Goal: Information Seeking & Learning: Learn about a topic

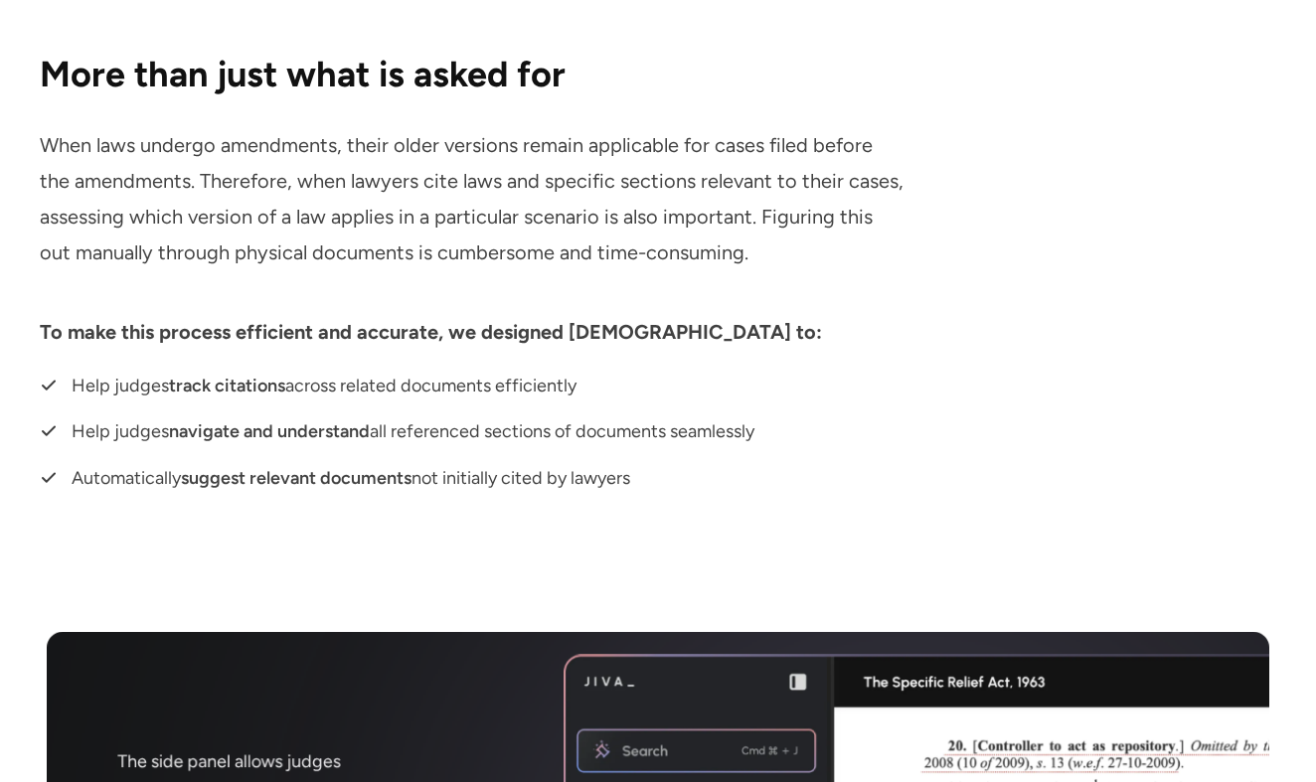
scroll to position [7781, 0]
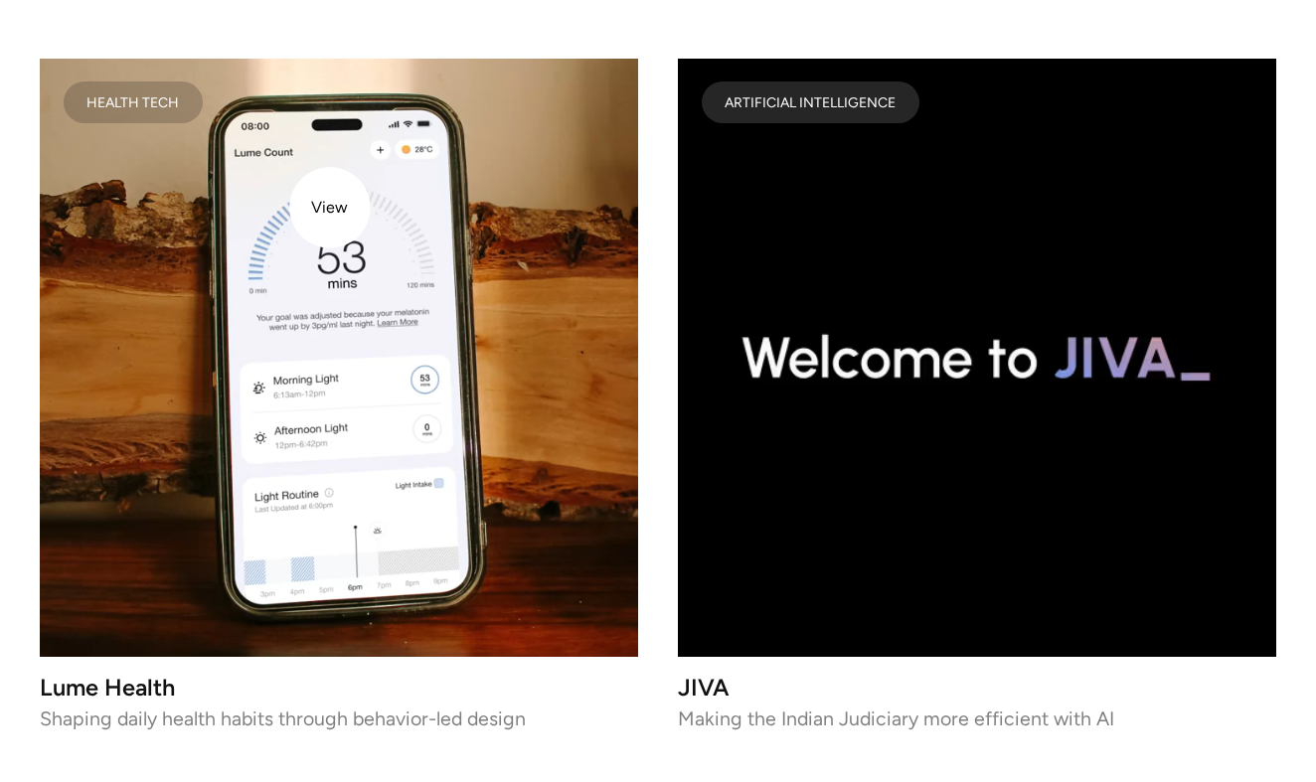
scroll to position [2526, 0]
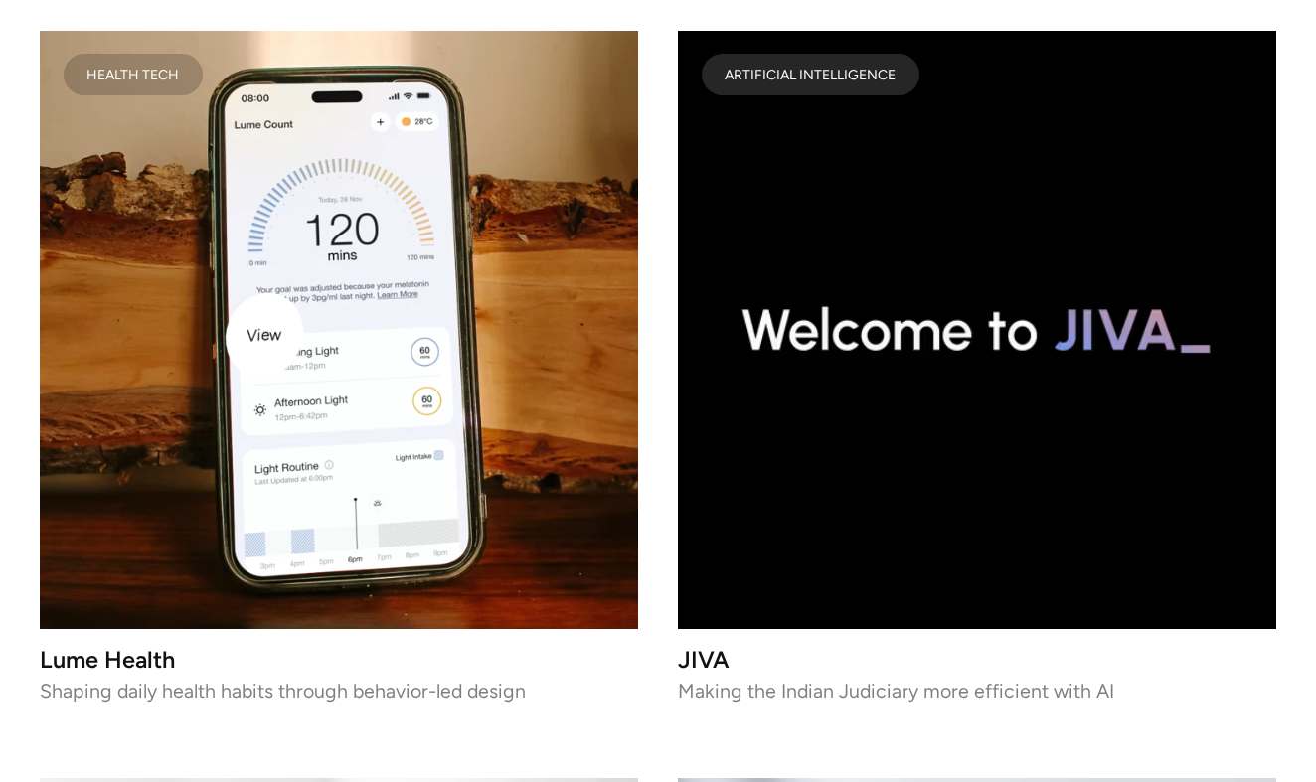
click at [252, 363] on video at bounding box center [339, 330] width 598 height 598
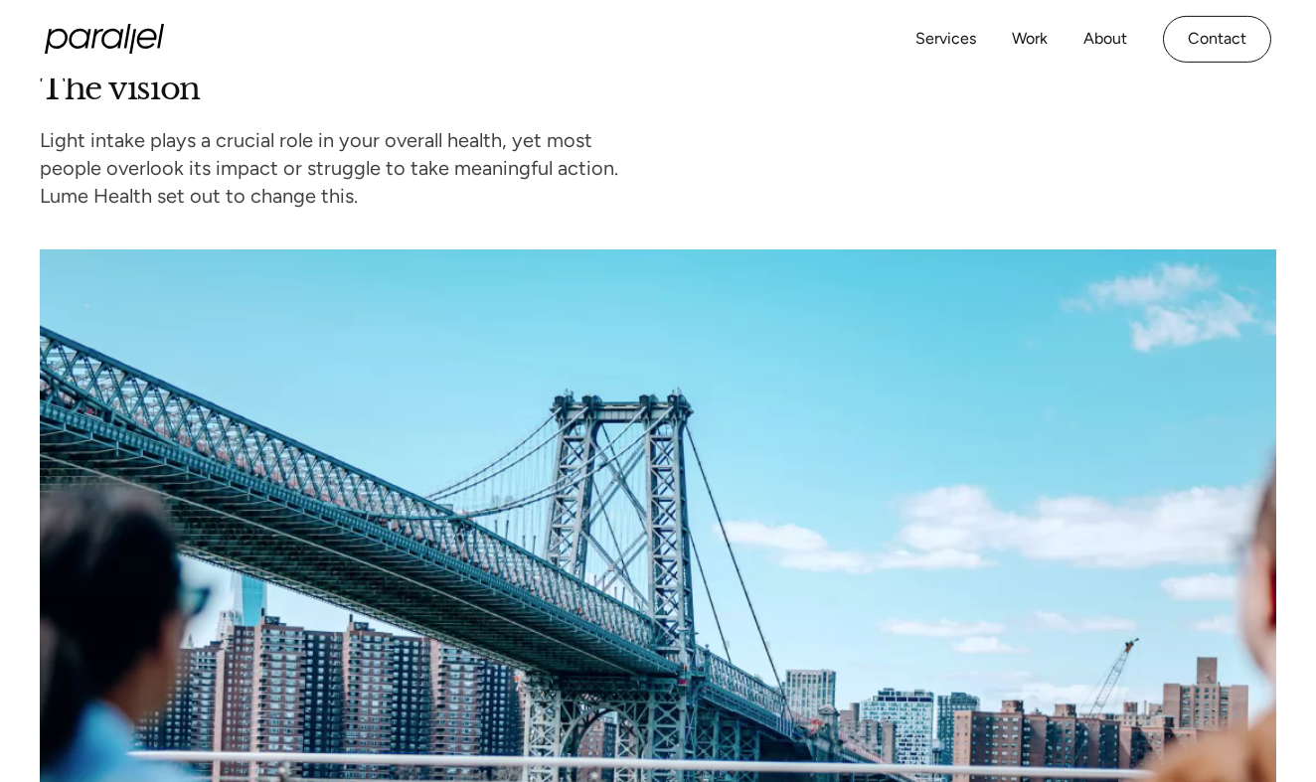
scroll to position [1443, 0]
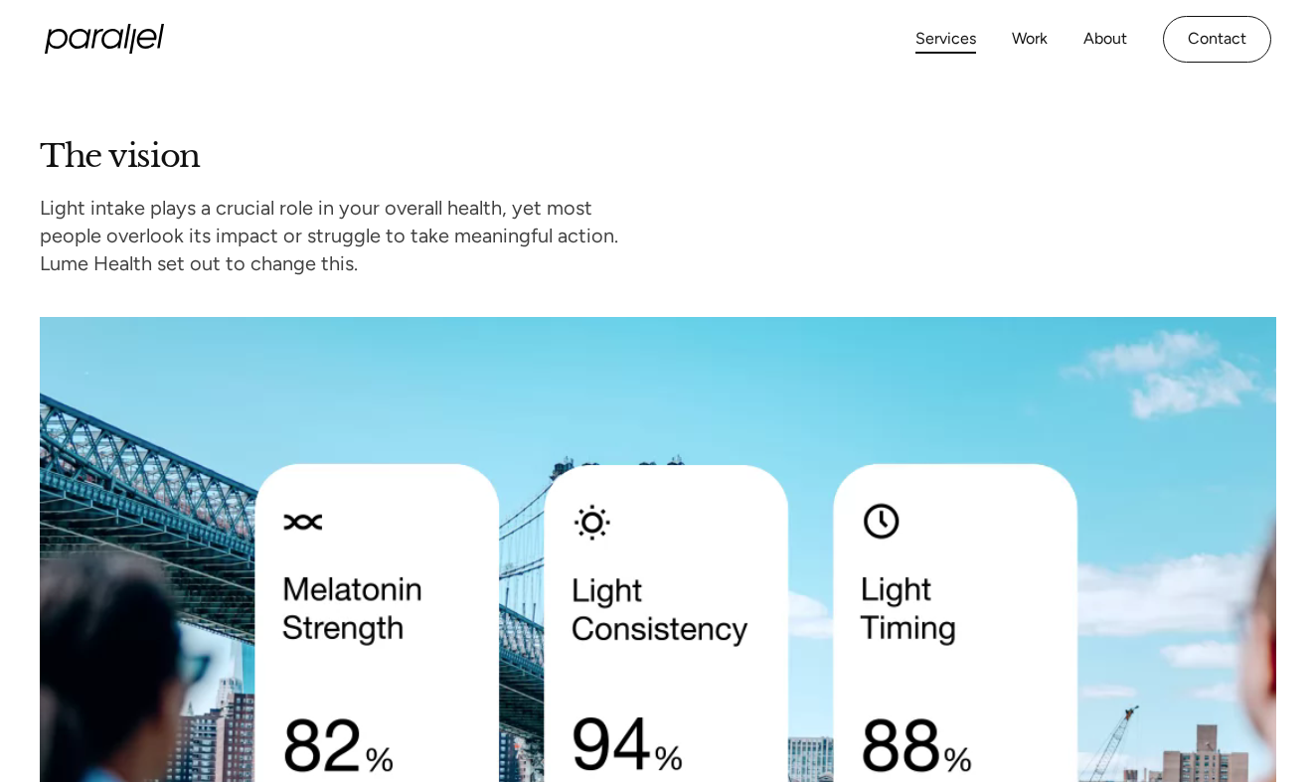
click at [949, 34] on link "Services" at bounding box center [946, 39] width 61 height 29
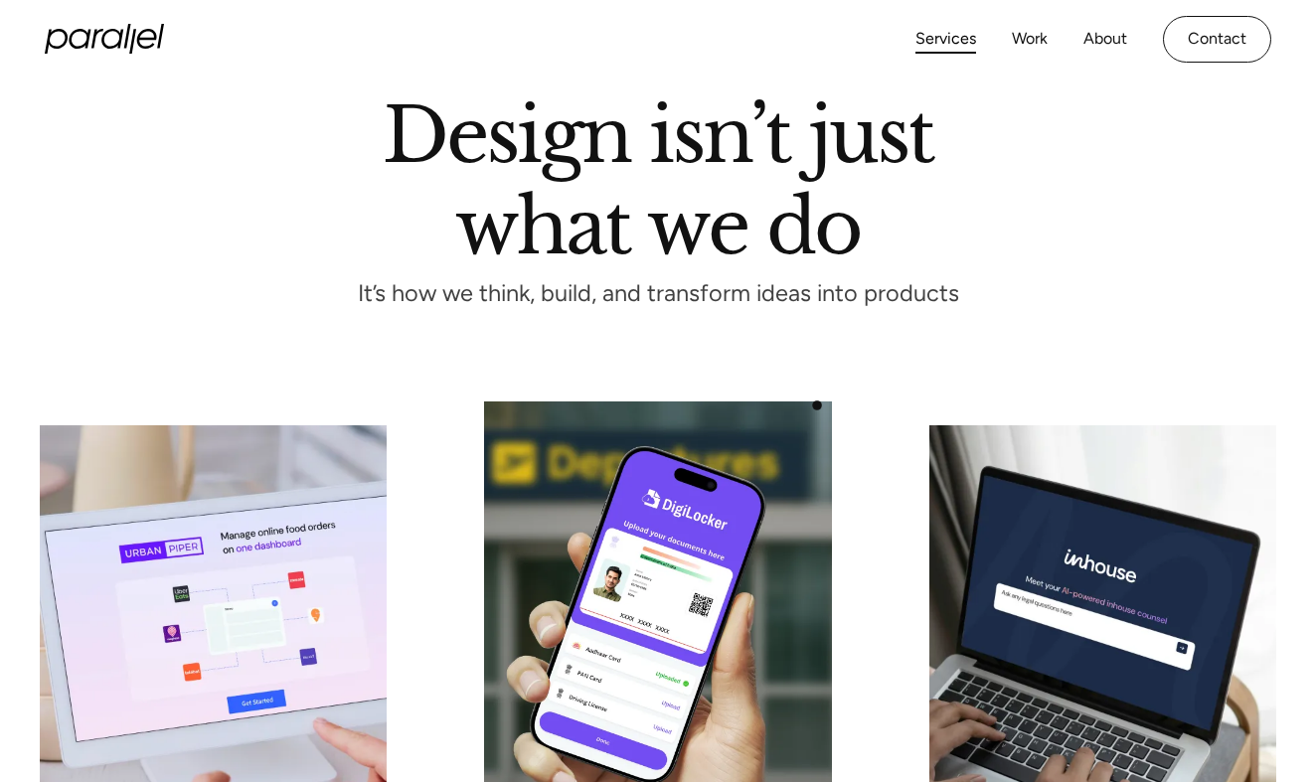
scroll to position [146, 0]
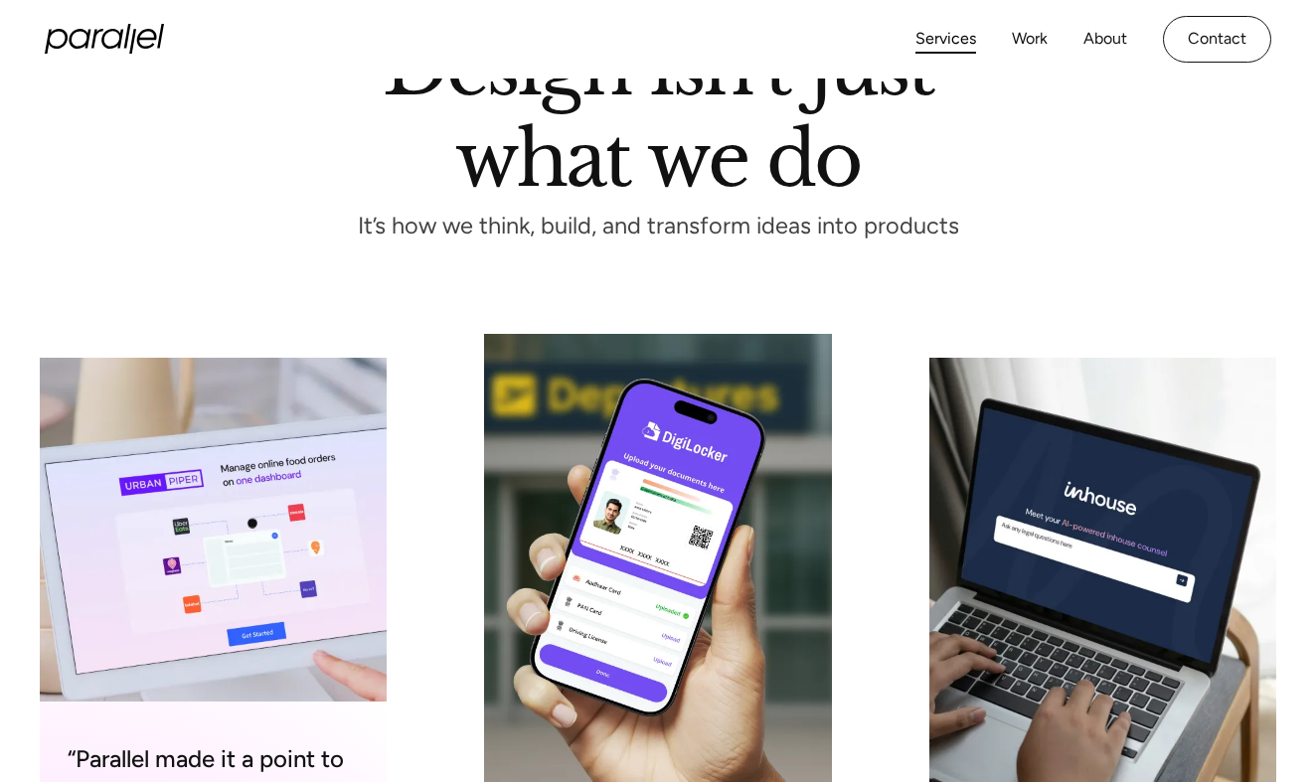
click at [245, 526] on img at bounding box center [213, 572] width 347 height 429
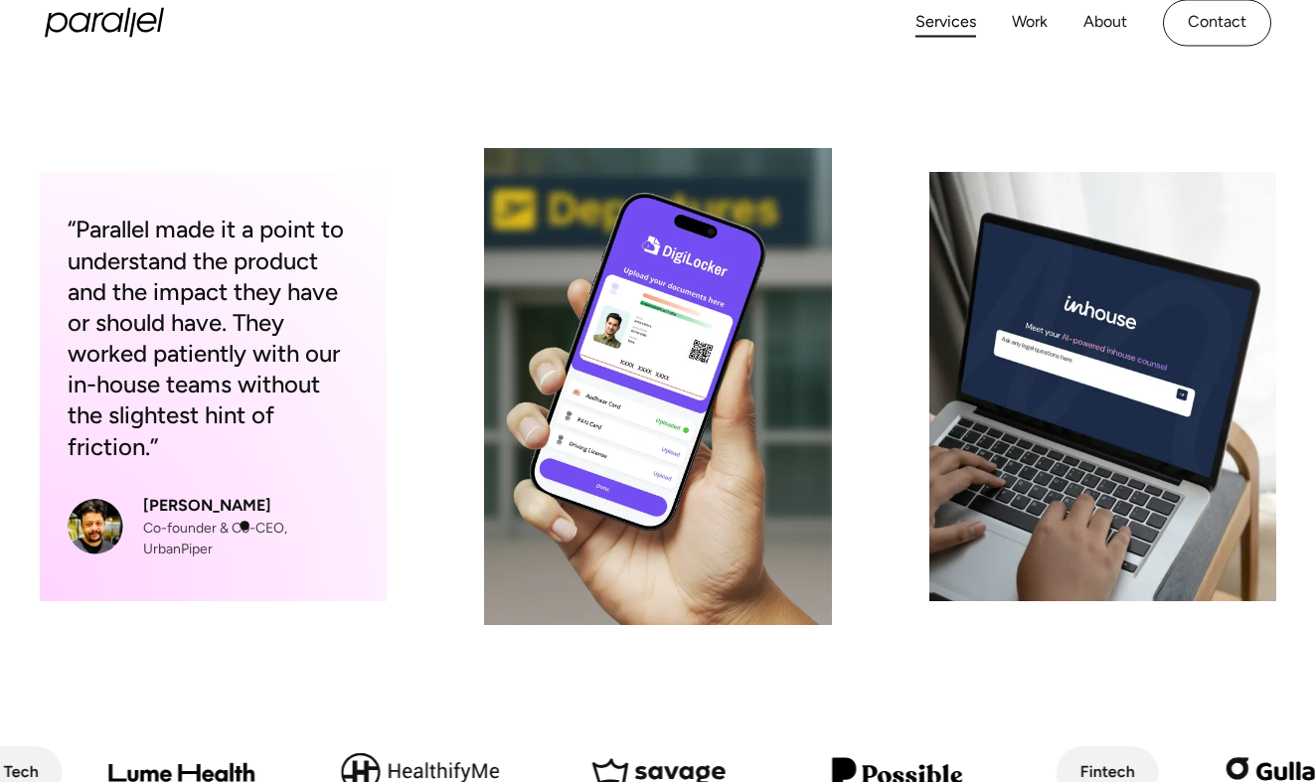
scroll to position [372, 0]
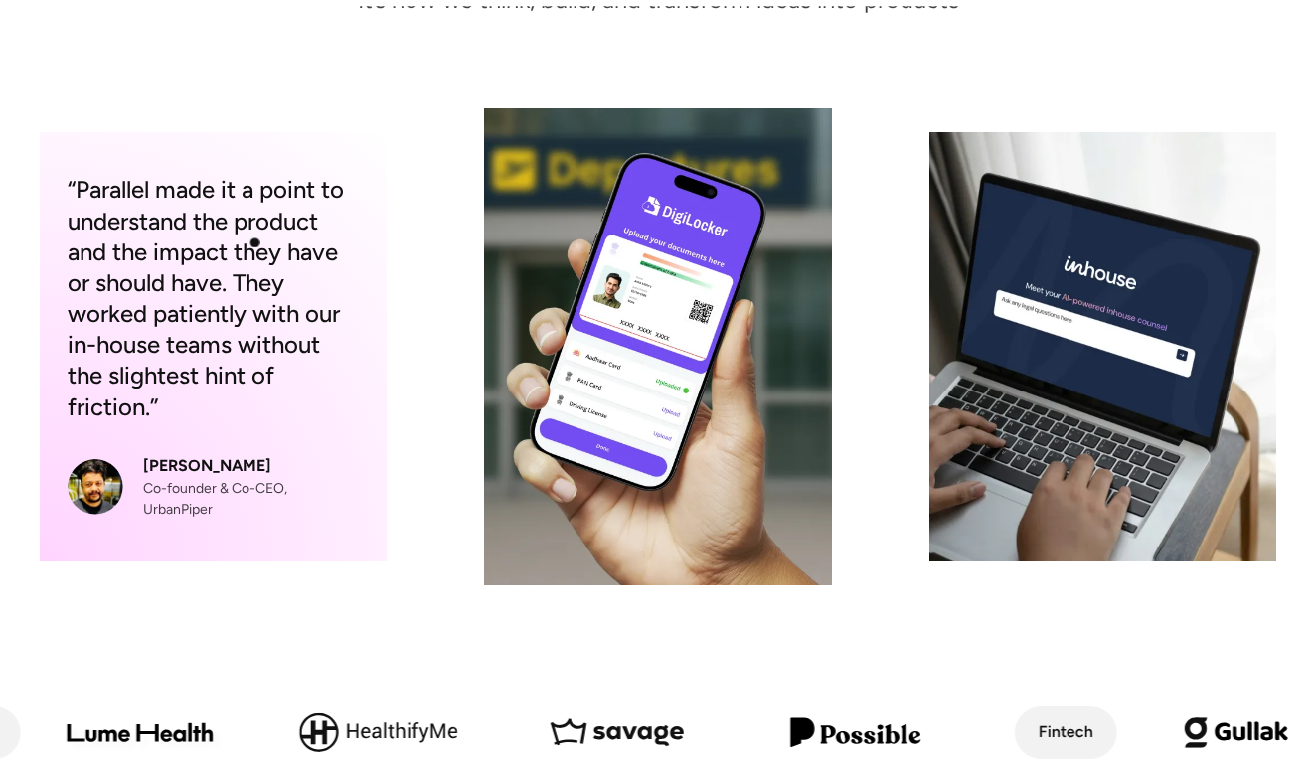
click at [256, 220] on div "“Parallel made it a point to understand the product and the impact they have or…" at bounding box center [213, 298] width 291 height 249
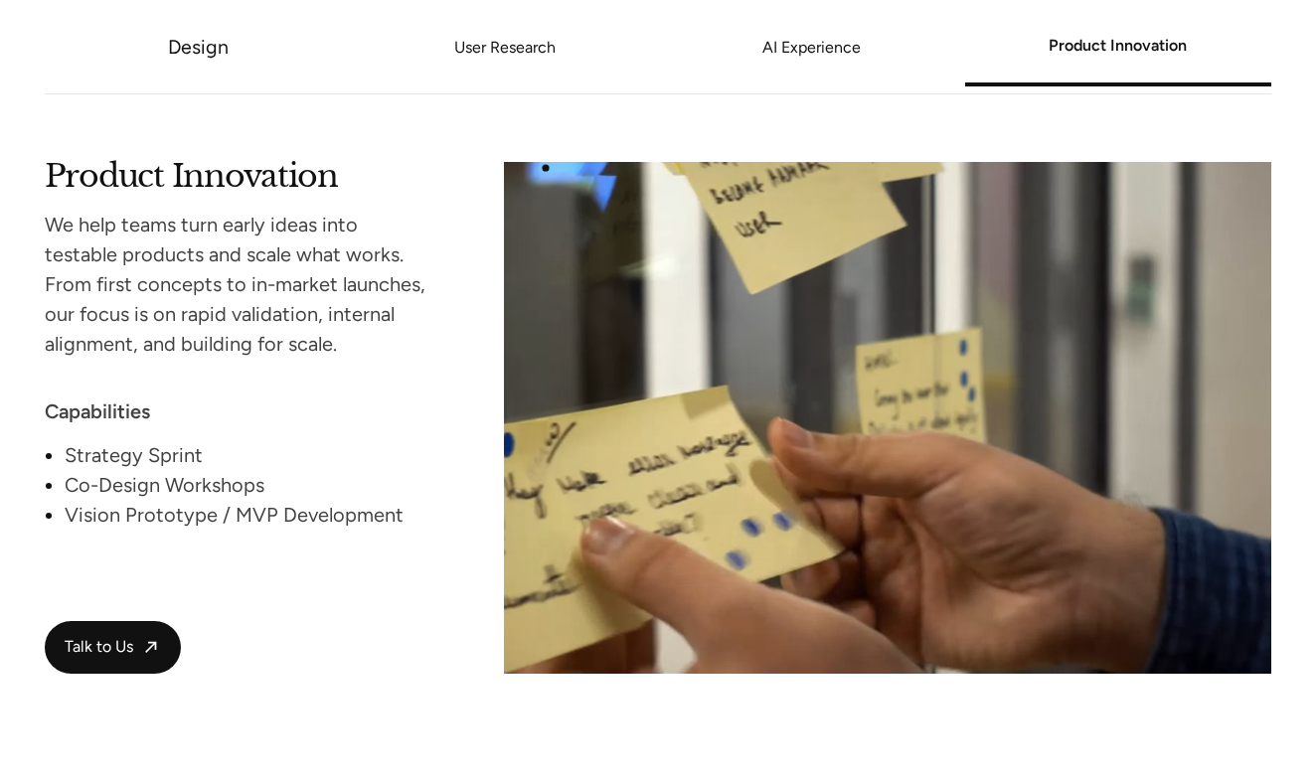
scroll to position [3747, 0]
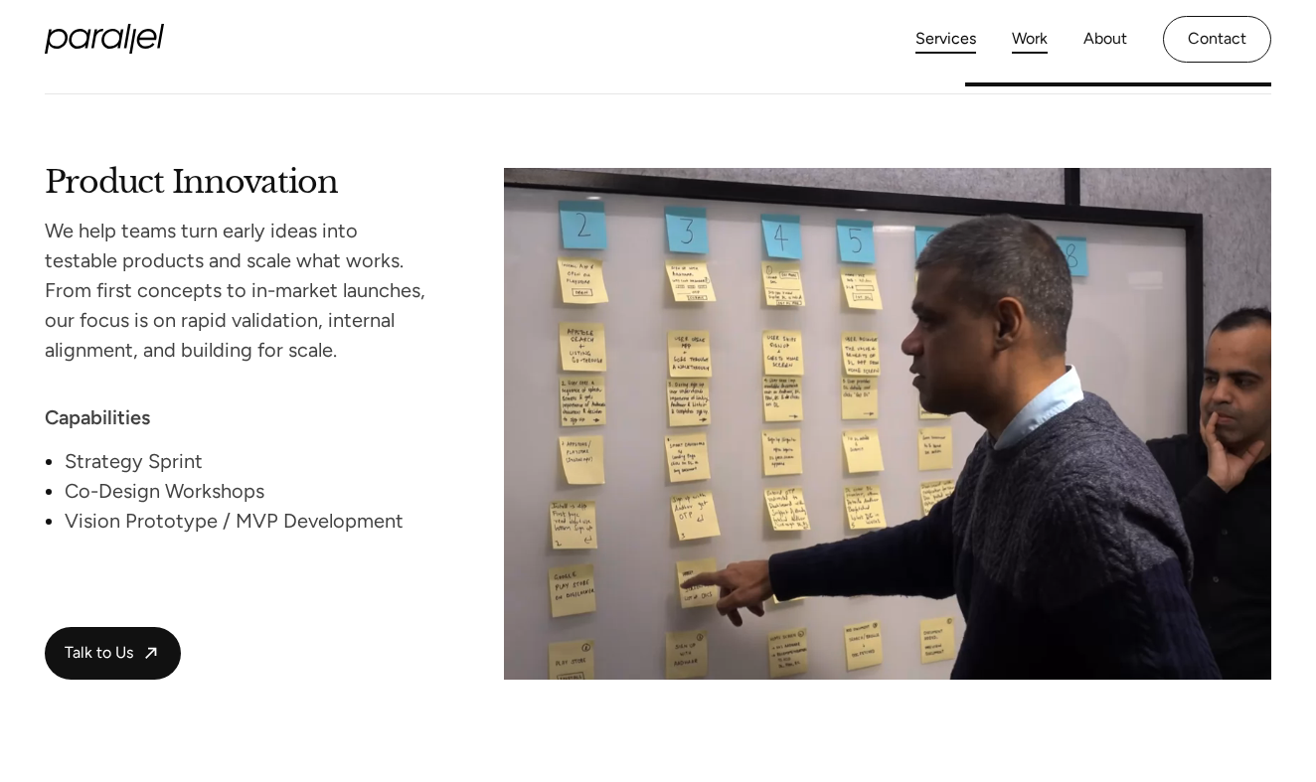
click at [1035, 39] on link "Work" at bounding box center [1030, 39] width 36 height 29
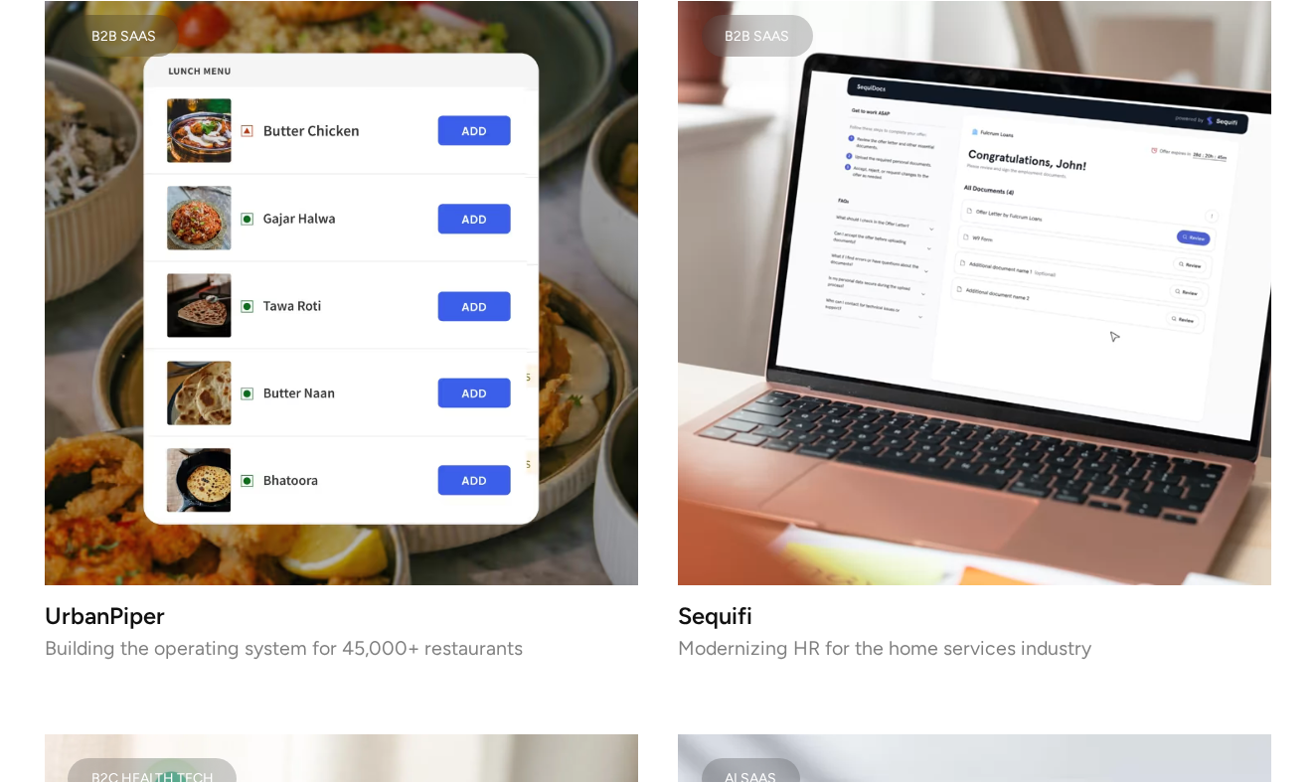
scroll to position [4266, 0]
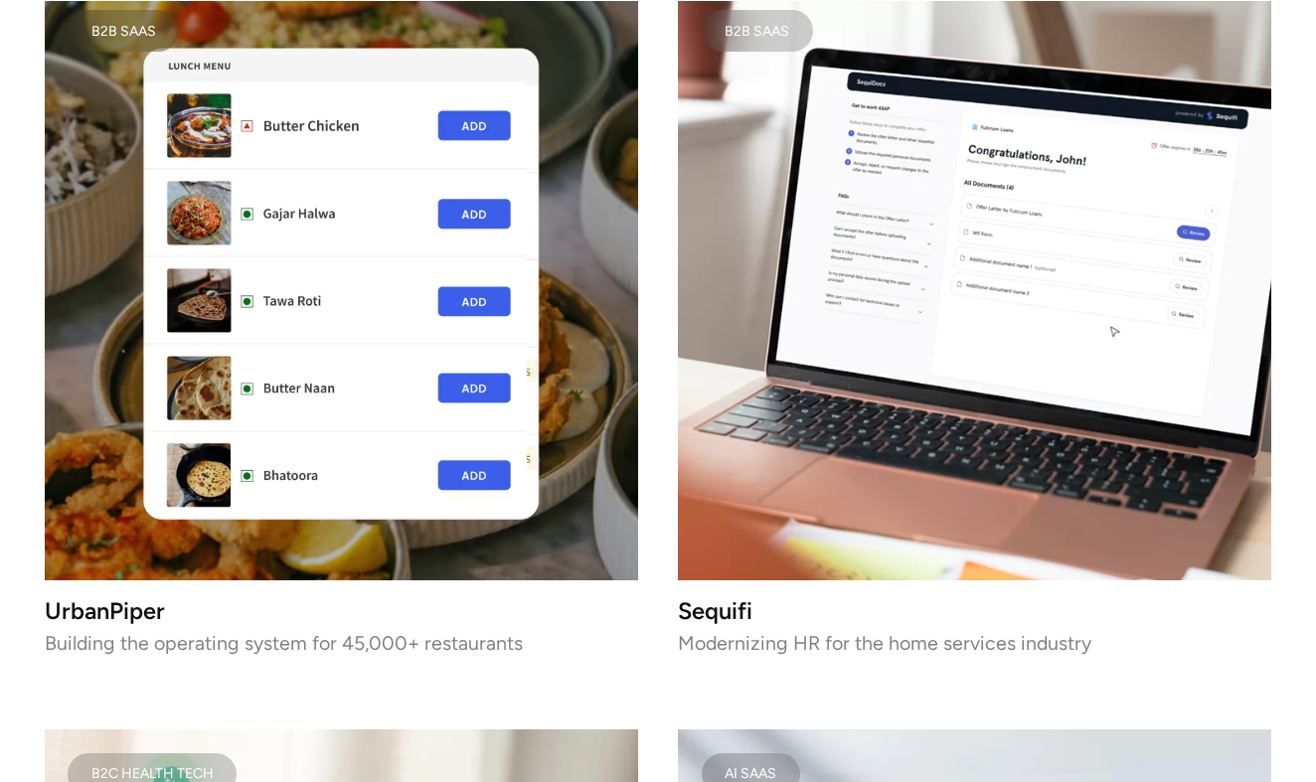
click at [258, 284] on img at bounding box center [341, 283] width 593 height 593
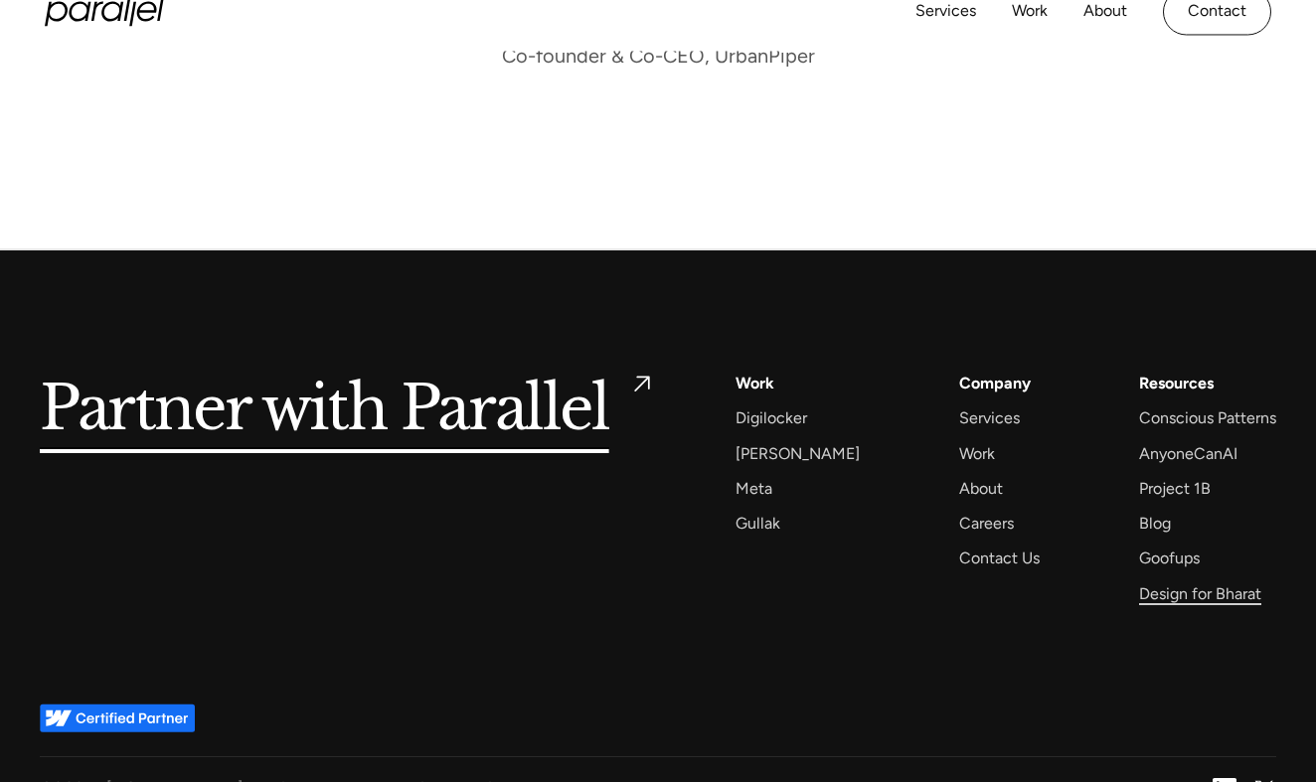
scroll to position [15628, 0]
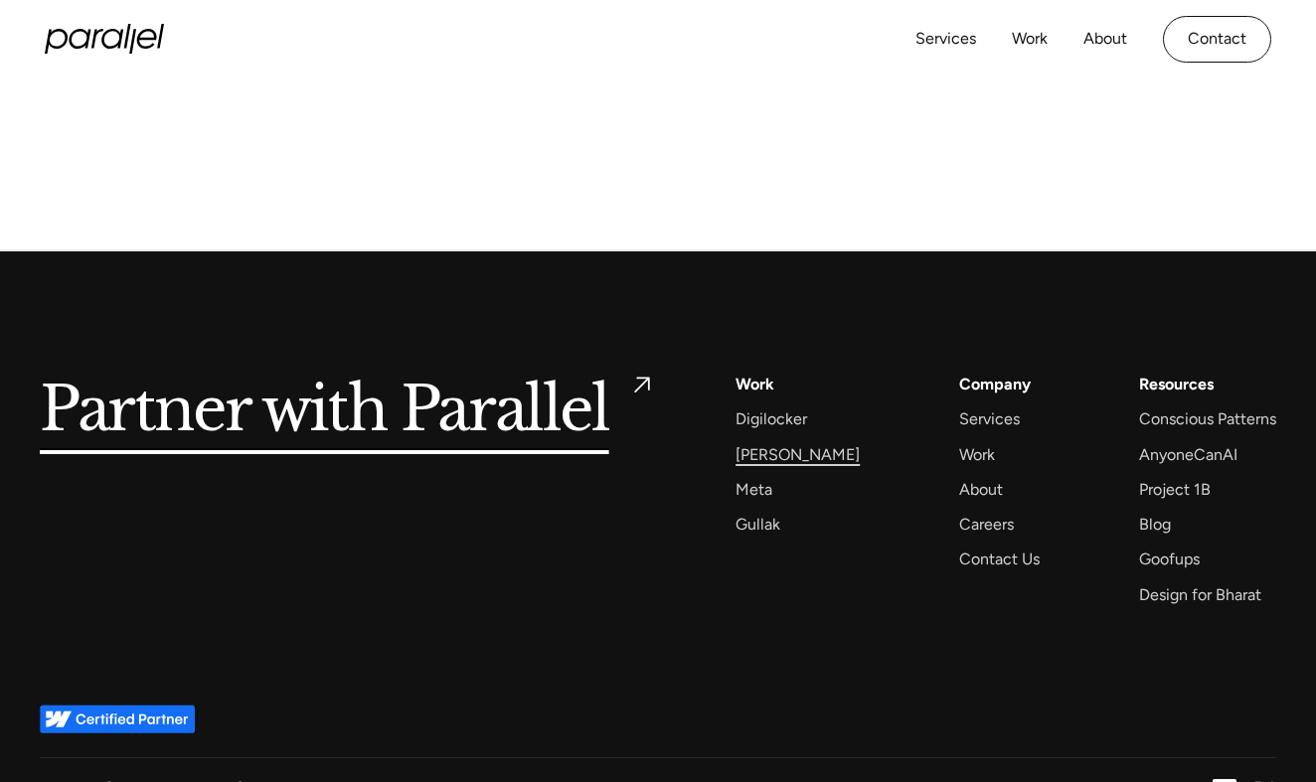
click at [768, 441] on div "[PERSON_NAME]" at bounding box center [798, 454] width 124 height 27
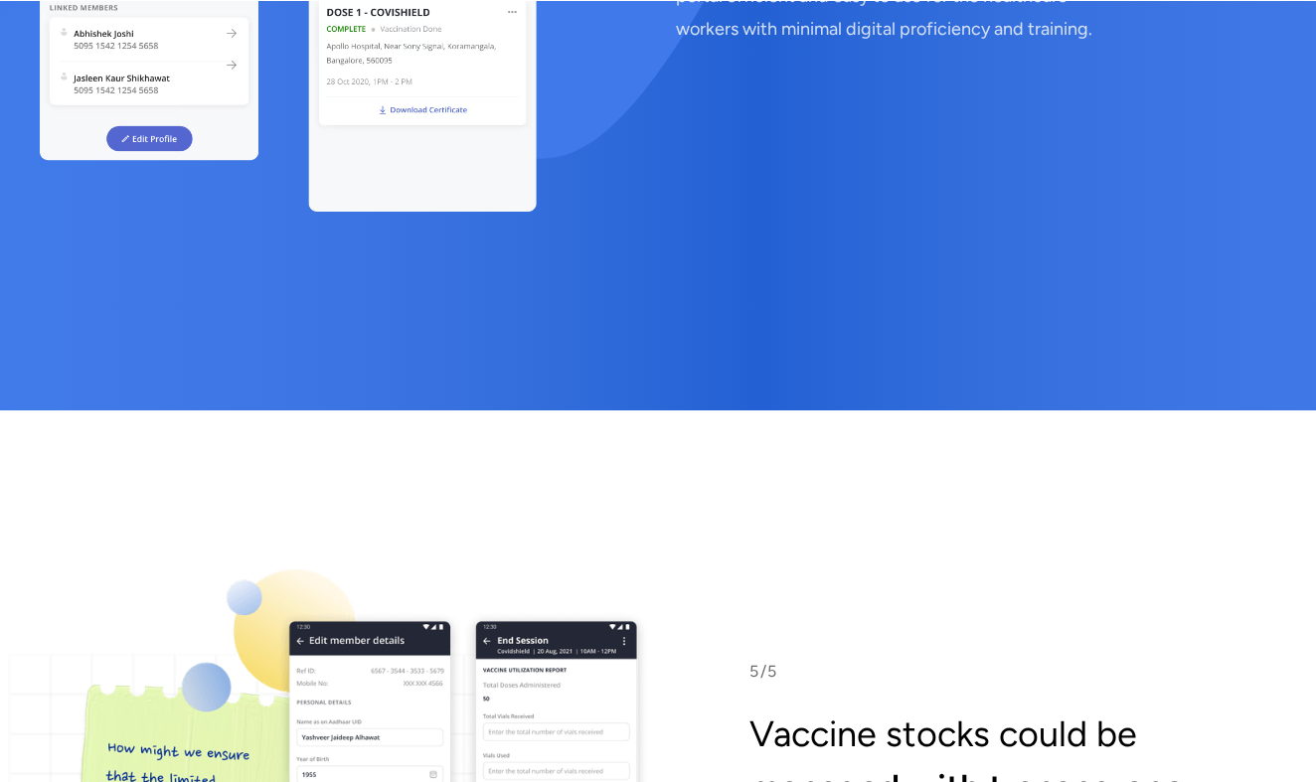
scroll to position [10555, 0]
